Goal: Find specific page/section: Find specific page/section

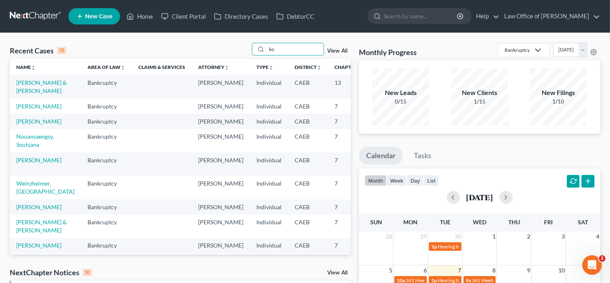
type input "k"
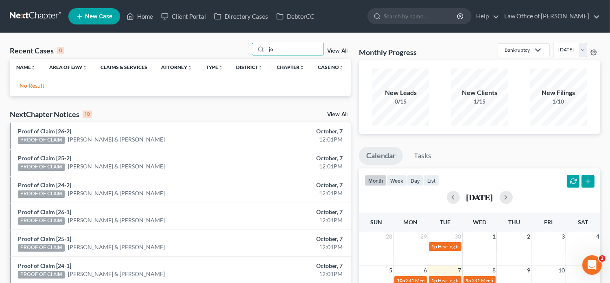
type input "j"
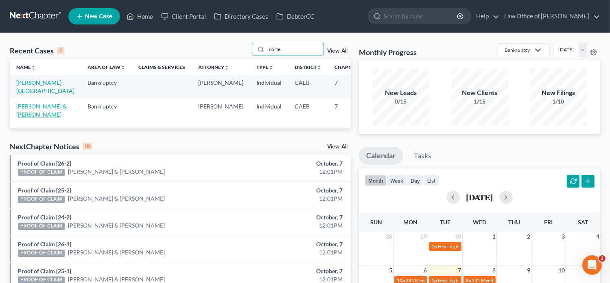
type input "corte"
click at [22, 114] on link "[PERSON_NAME] & [PERSON_NAME]" at bounding box center [41, 110] width 50 height 15
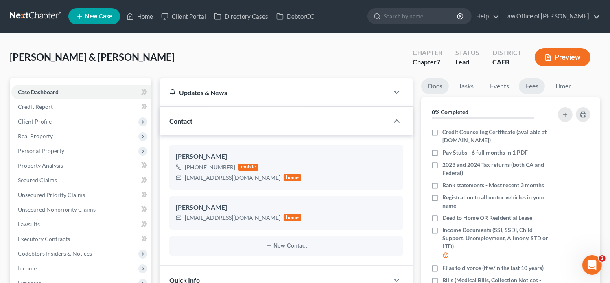
click at [532, 88] on link "Fees" at bounding box center [532, 86] width 26 height 16
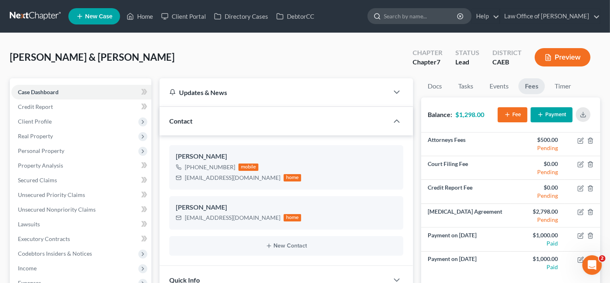
click at [413, 13] on input "search" at bounding box center [421, 16] width 75 height 15
paste input "[PERSON_NAME]"
type input "[PERSON_NAME]"
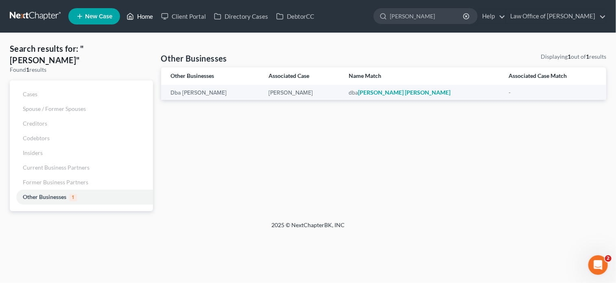
click at [143, 17] on link "Home" at bounding box center [140, 16] width 35 height 15
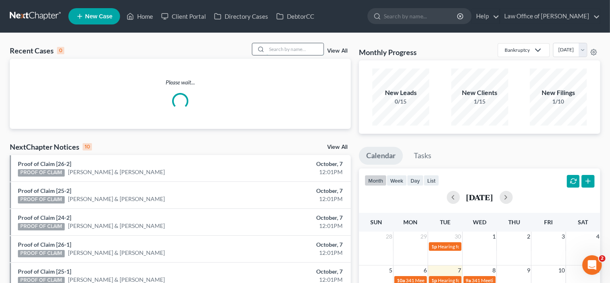
click at [275, 47] on input "search" at bounding box center [295, 49] width 57 height 12
paste input "[PERSON_NAME]"
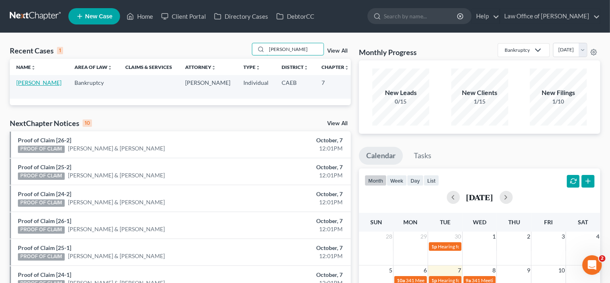
type input "[PERSON_NAME]"
click at [26, 86] on link "[PERSON_NAME]" at bounding box center [38, 82] width 45 height 7
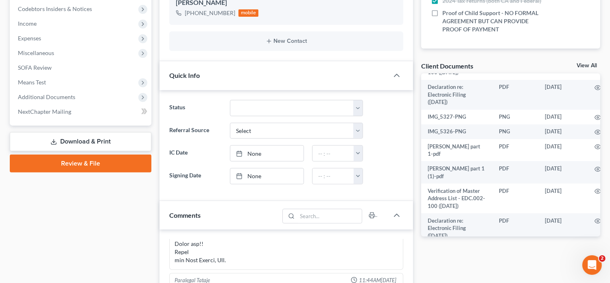
scroll to position [241, 0]
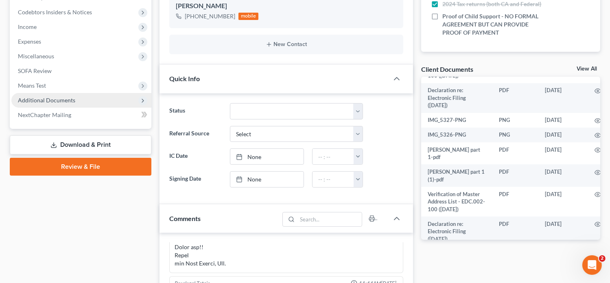
click at [61, 101] on span "Additional Documents" at bounding box center [46, 99] width 57 height 7
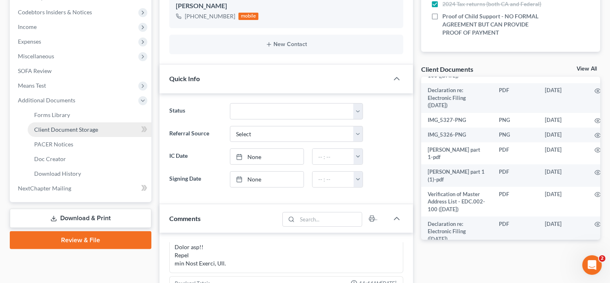
click at [71, 129] on span "Client Document Storage" at bounding box center [66, 129] width 64 height 7
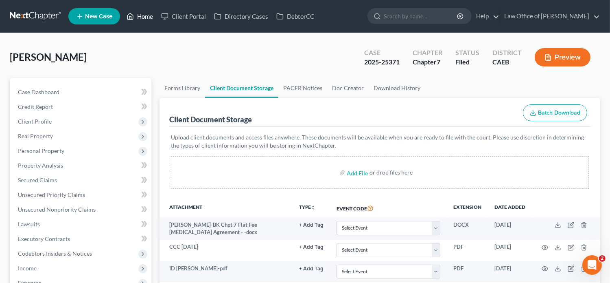
click at [140, 16] on link "Home" at bounding box center [140, 16] width 35 height 15
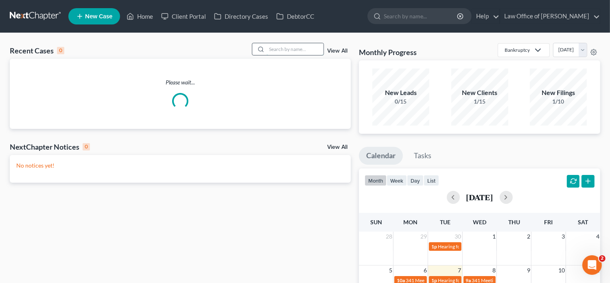
click at [300, 51] on input "search" at bounding box center [295, 49] width 57 height 12
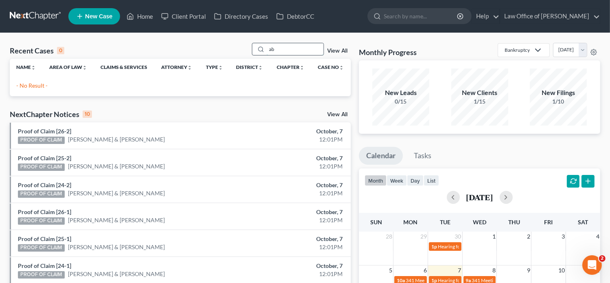
type input "a"
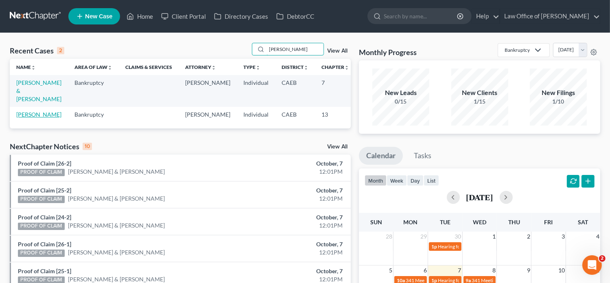
type input "[PERSON_NAME]"
click at [21, 118] on link "[PERSON_NAME]" at bounding box center [38, 114] width 45 height 7
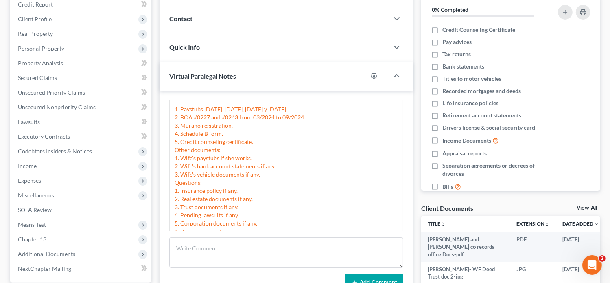
scroll to position [27, 0]
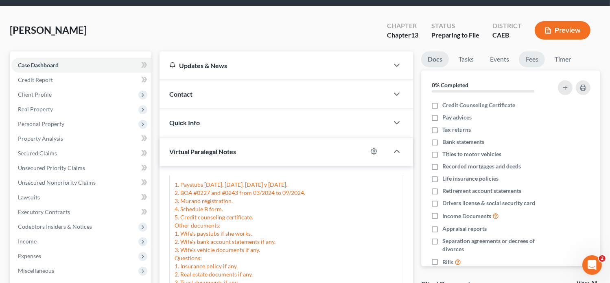
click at [526, 63] on link "Fees" at bounding box center [532, 59] width 26 height 16
